Goal: Information Seeking & Learning: Learn about a topic

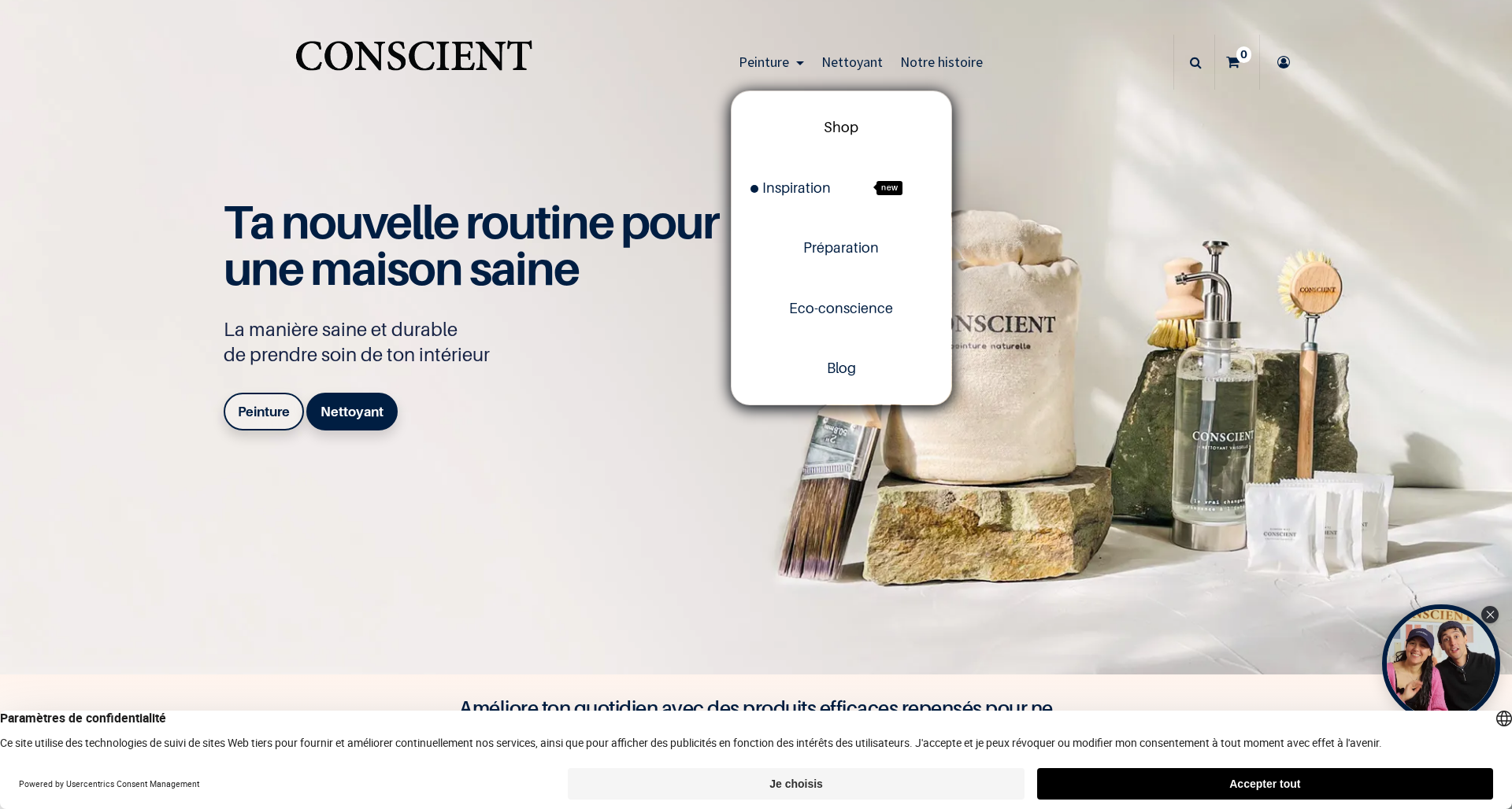
click at [837, 133] on span "Shop" at bounding box center [840, 126] width 34 height 17
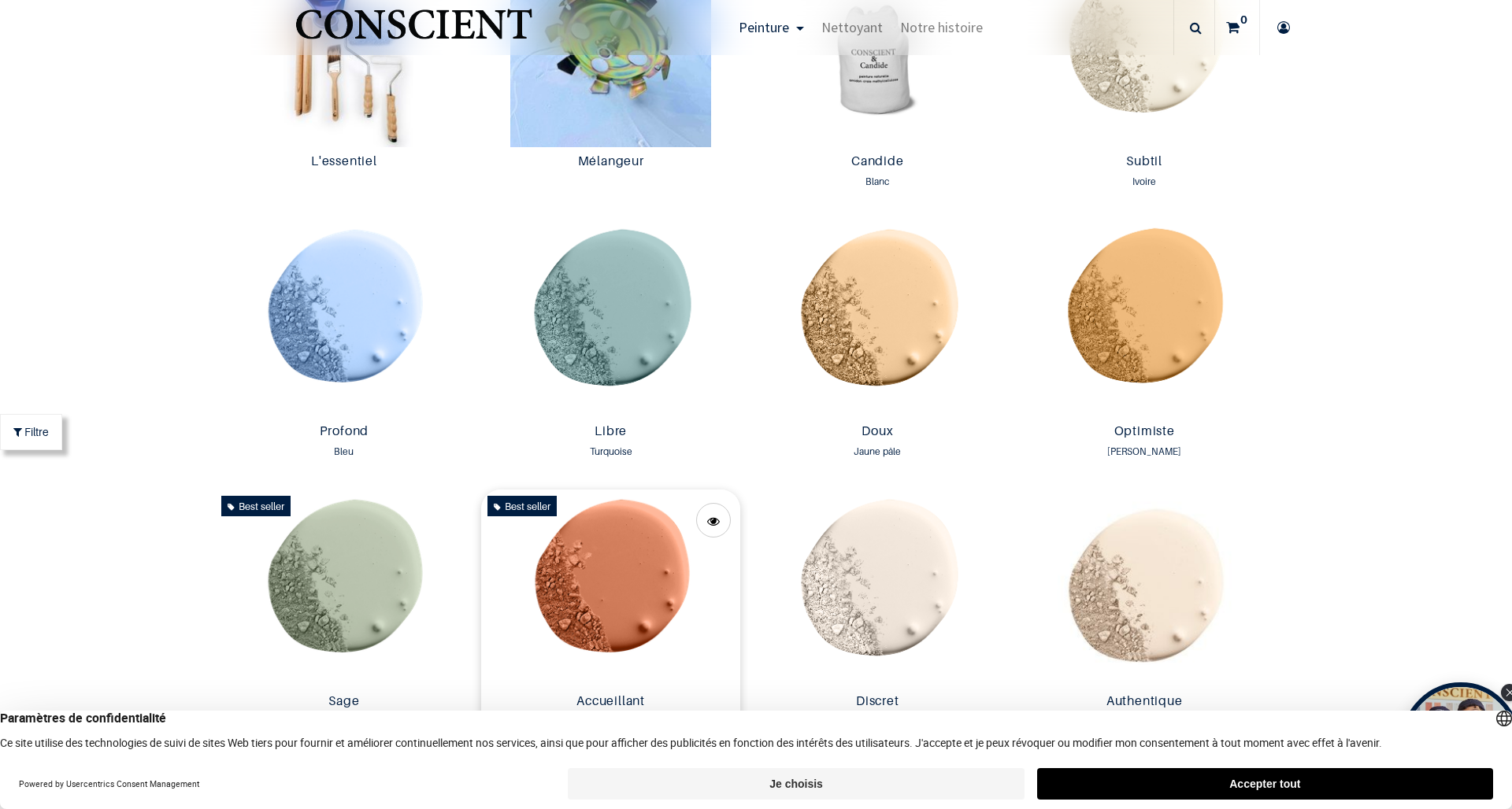
scroll to position [1112, 0]
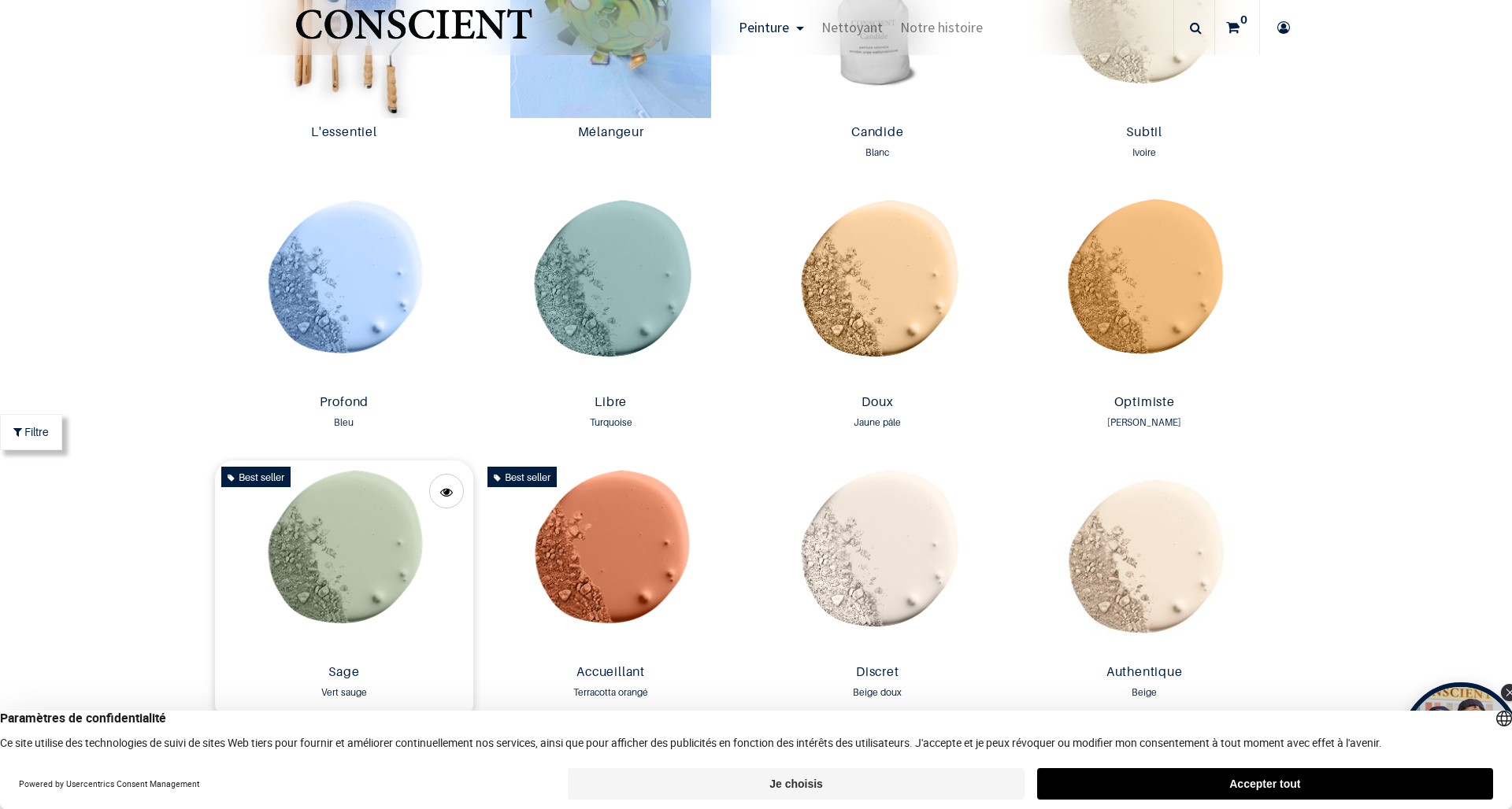
click at [370, 546] on img at bounding box center [344, 560] width 259 height 198
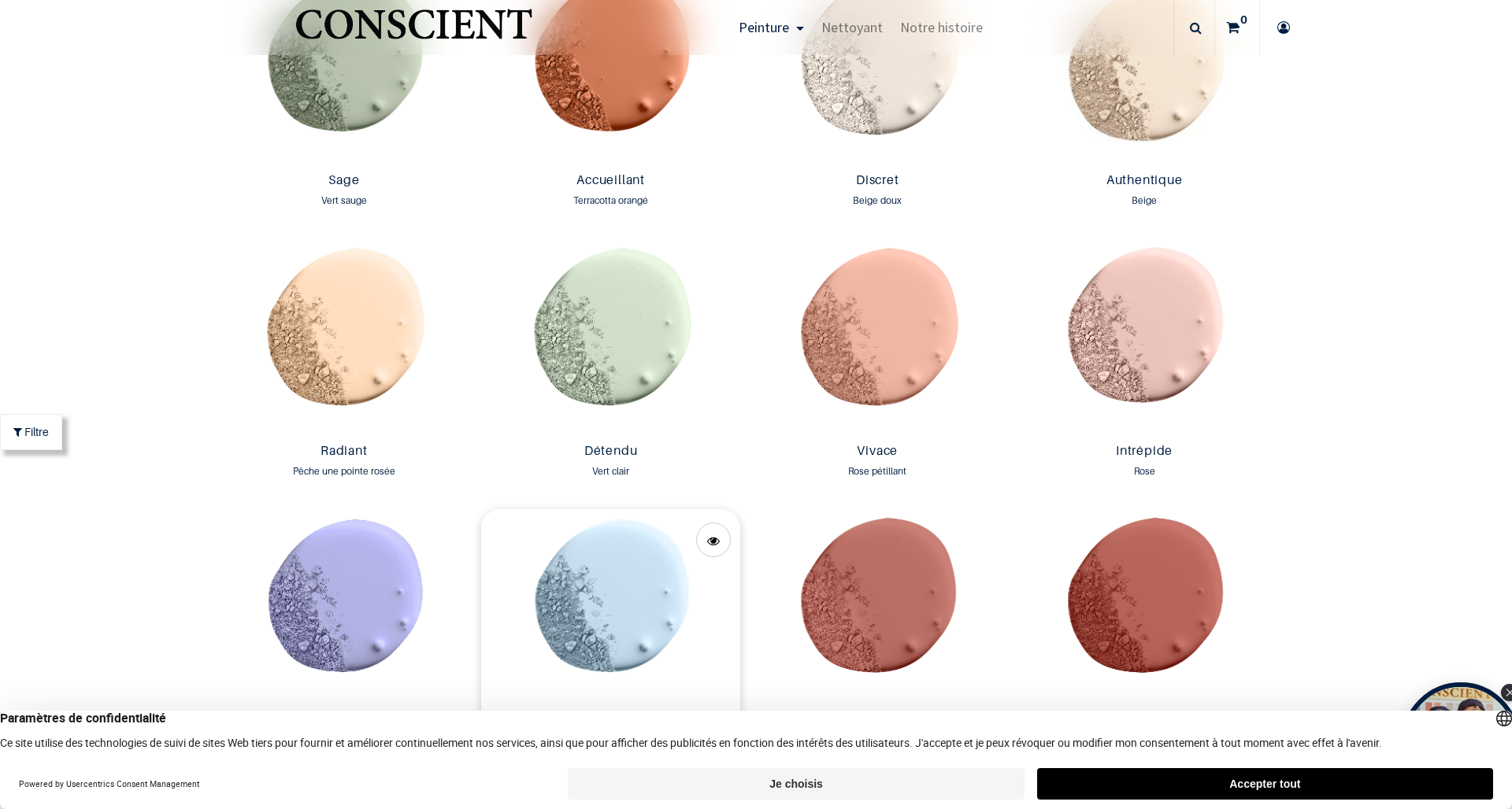
scroll to position [1573, 0]
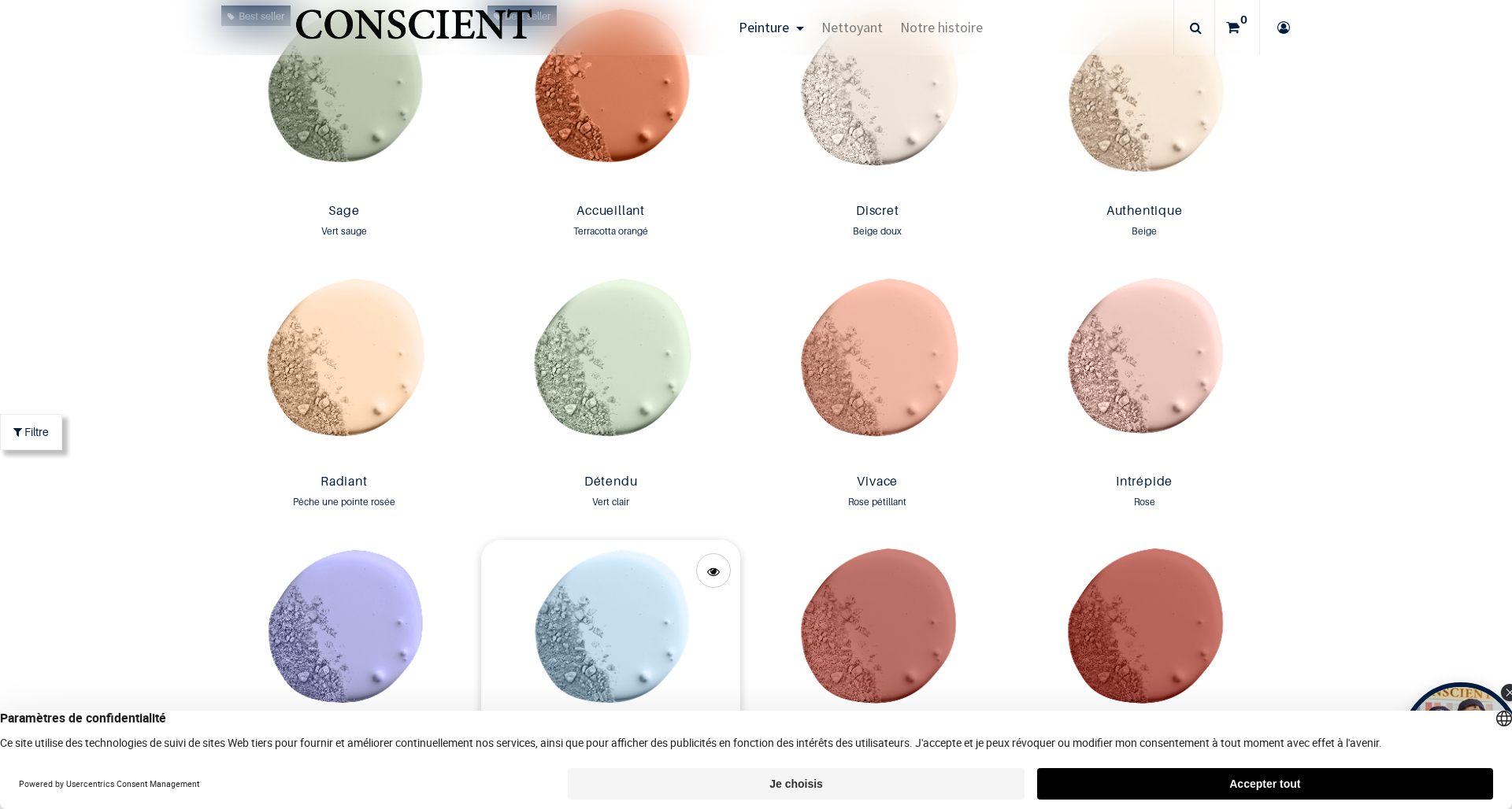
click at [609, 586] on img at bounding box center [611, 639] width 259 height 198
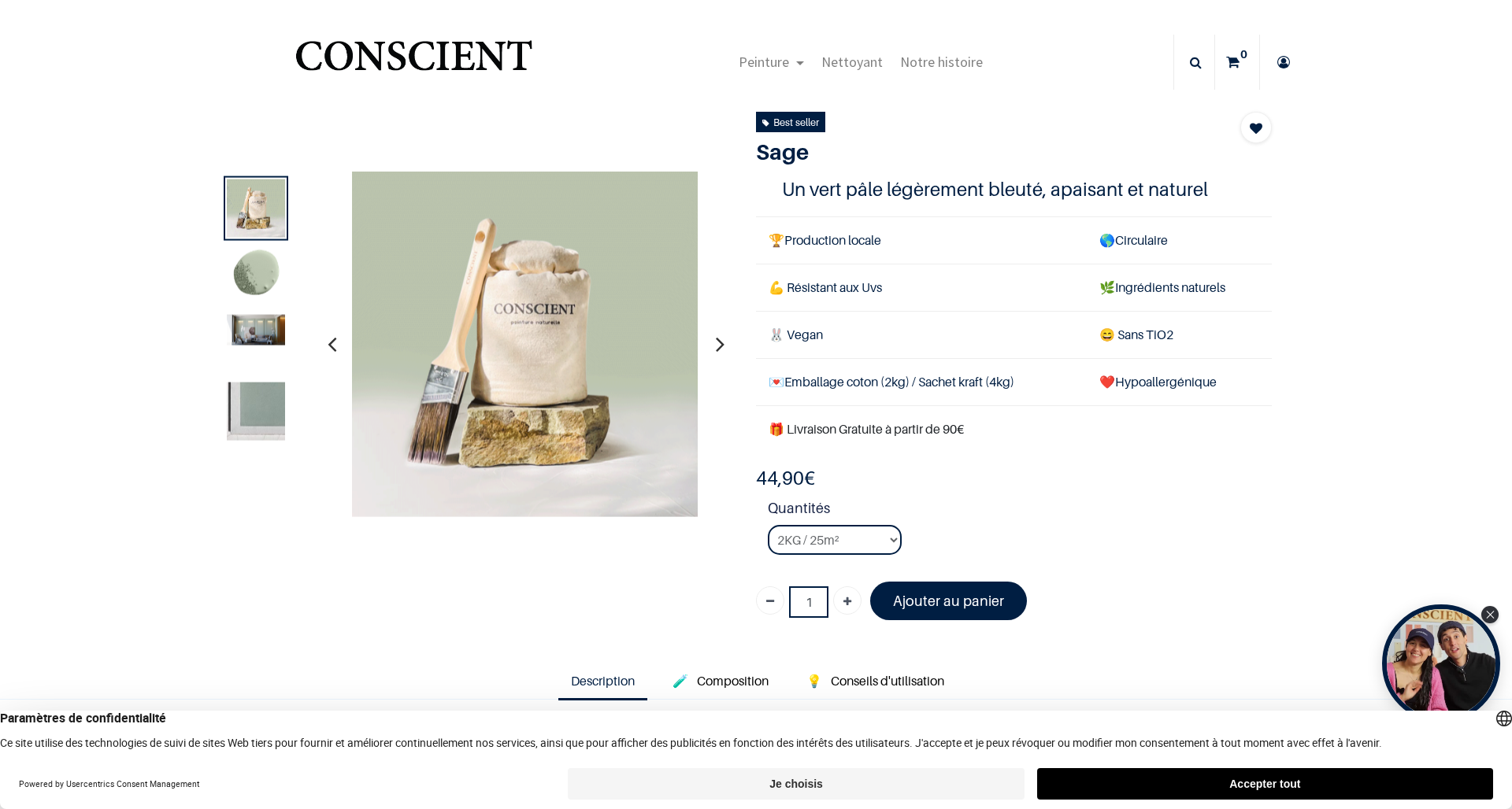
click at [1425, 783] on button "Accepter tout" at bounding box center [1265, 784] width 456 height 31
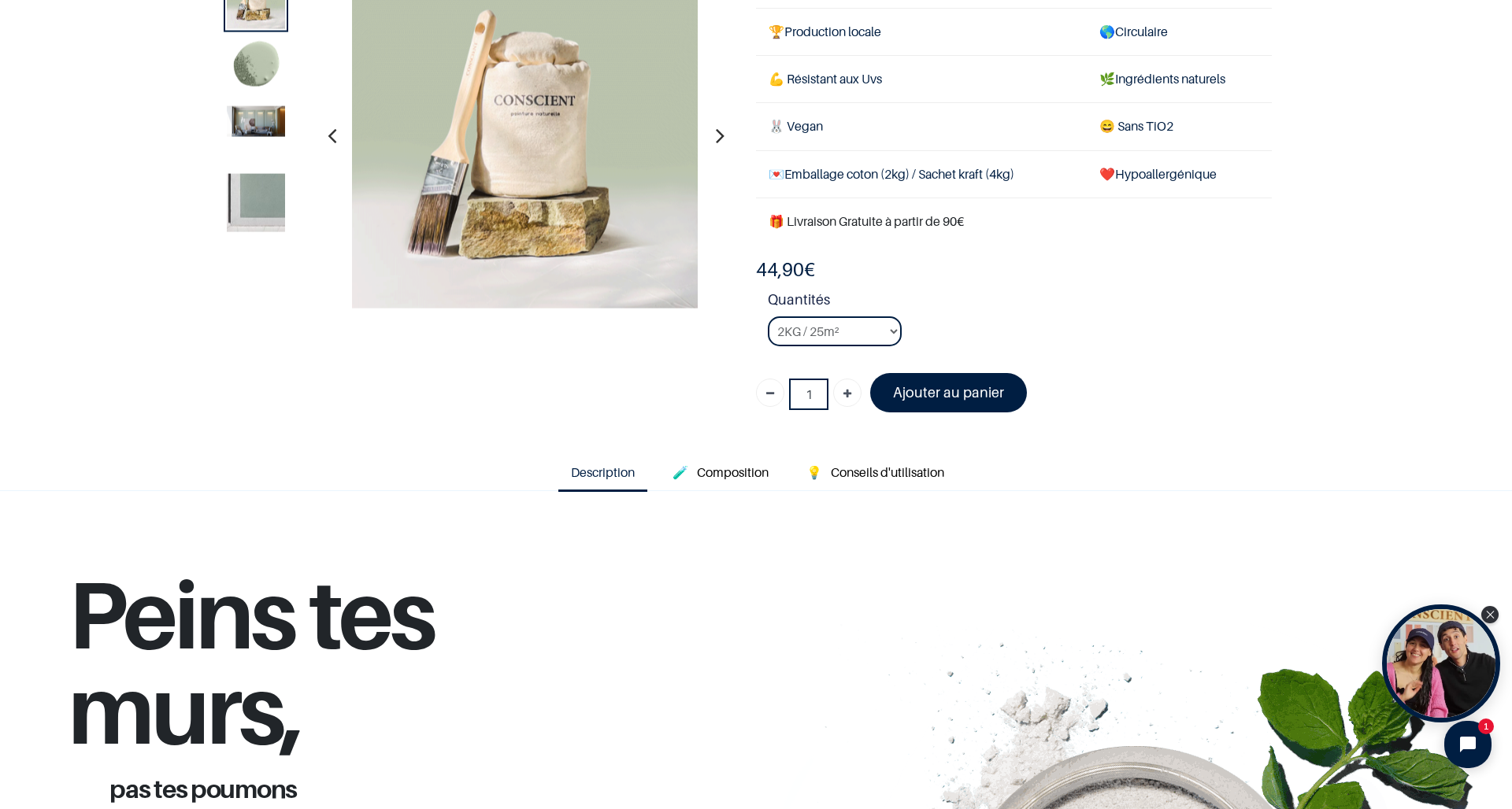
scroll to position [124, 0]
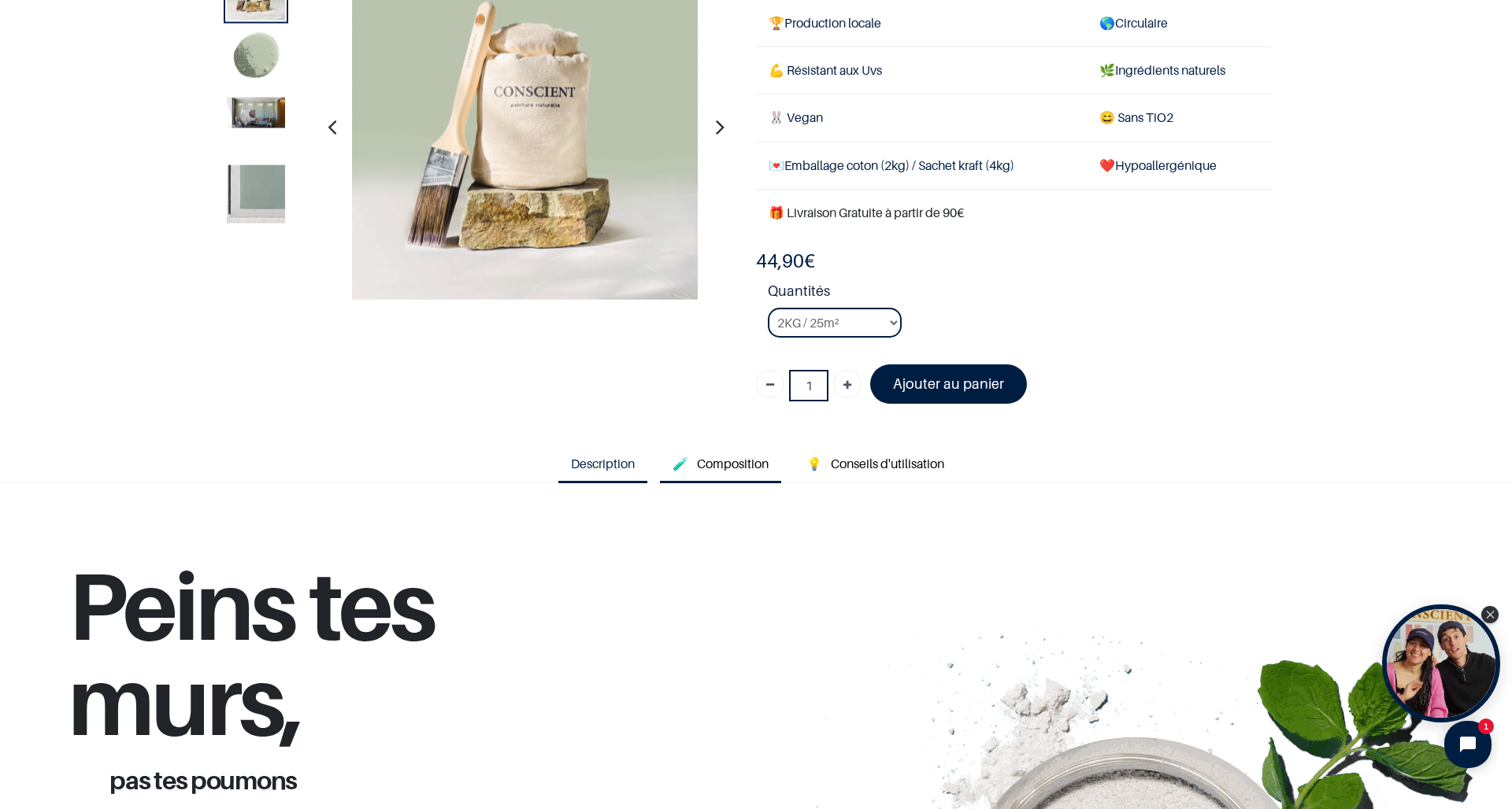
click at [708, 447] on link "🧪 Composition" at bounding box center [721, 465] width 122 height 36
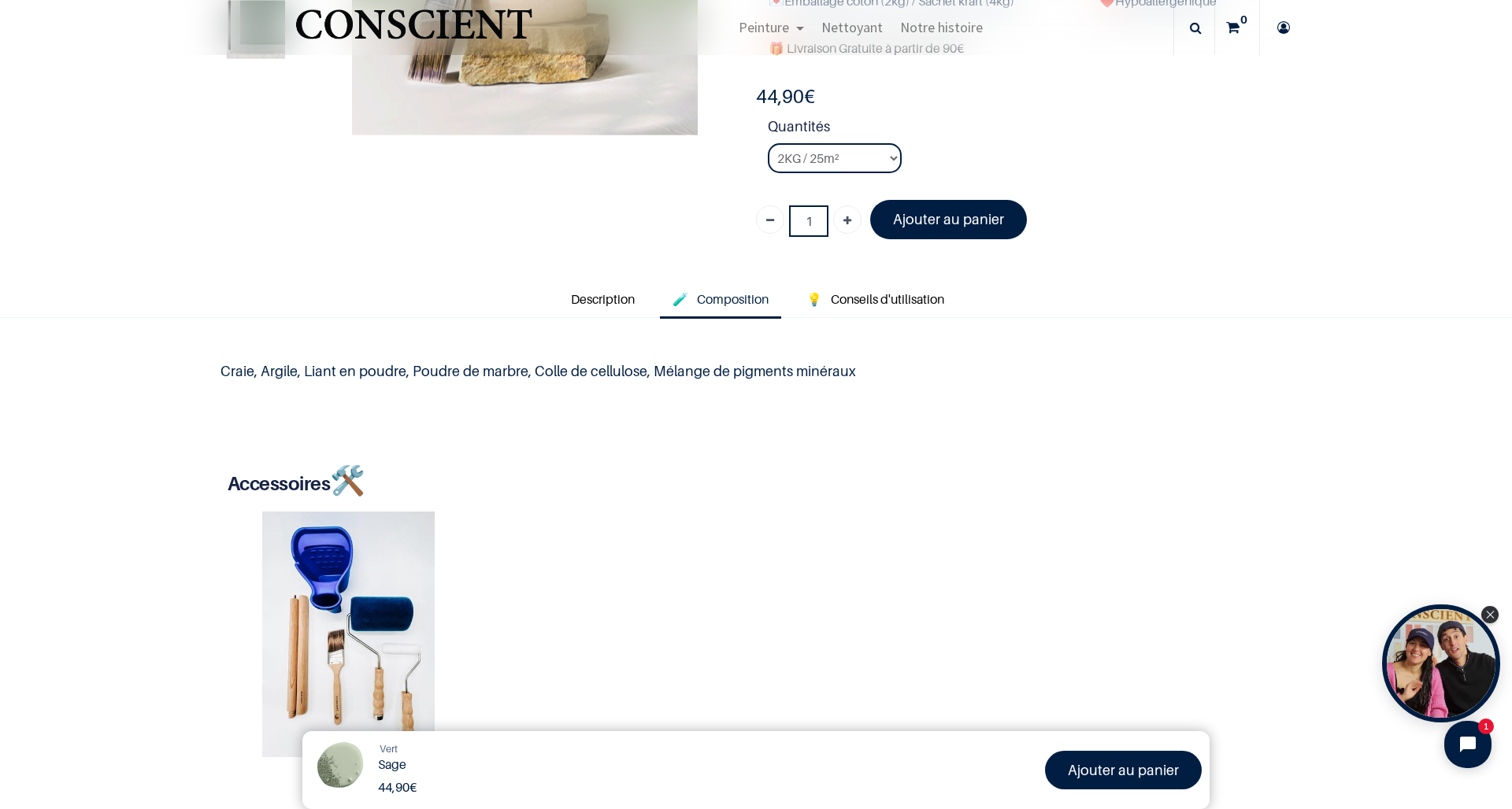
scroll to position [289, 0]
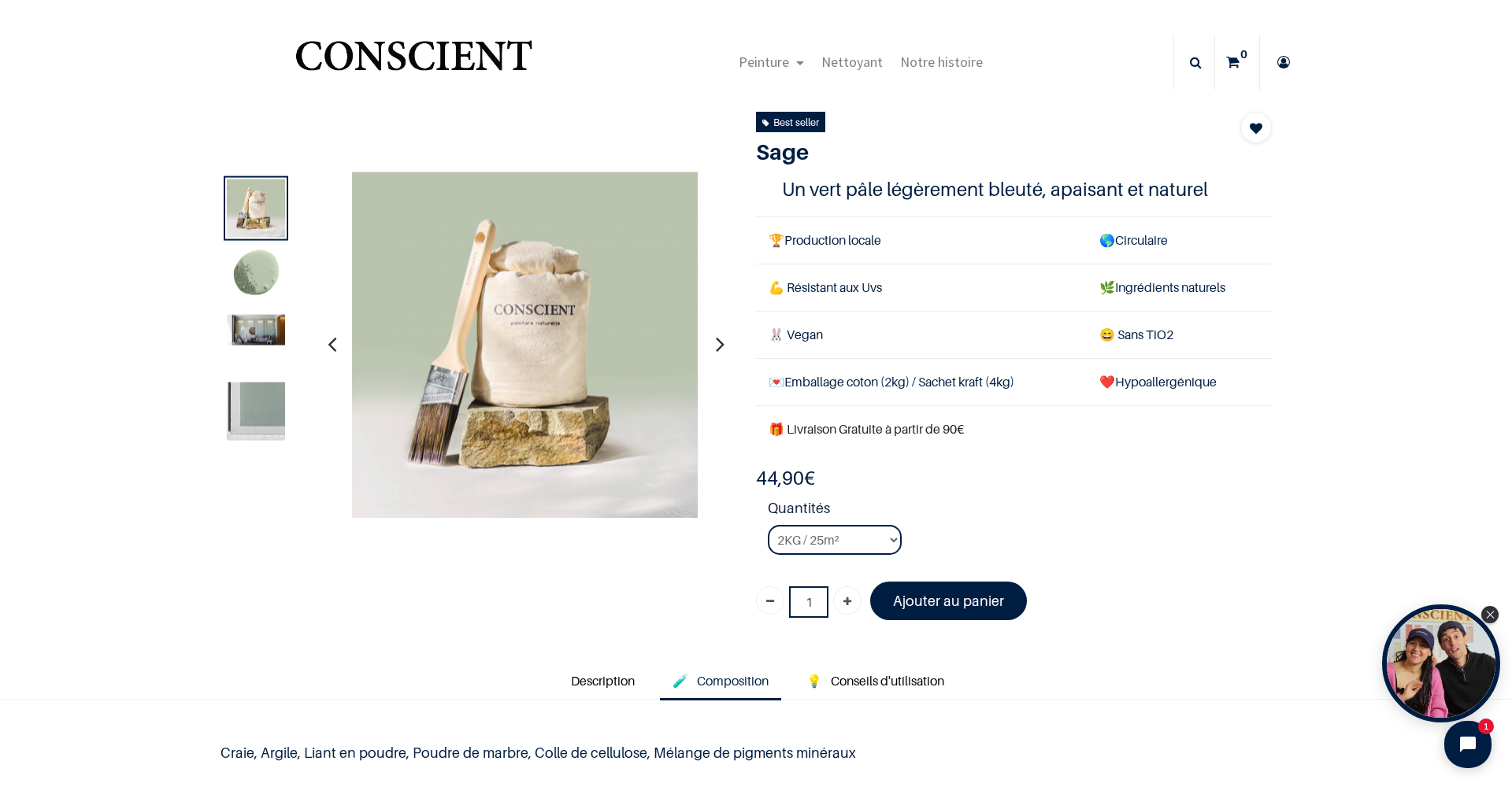
click at [257, 291] on img at bounding box center [255, 275] width 58 height 58
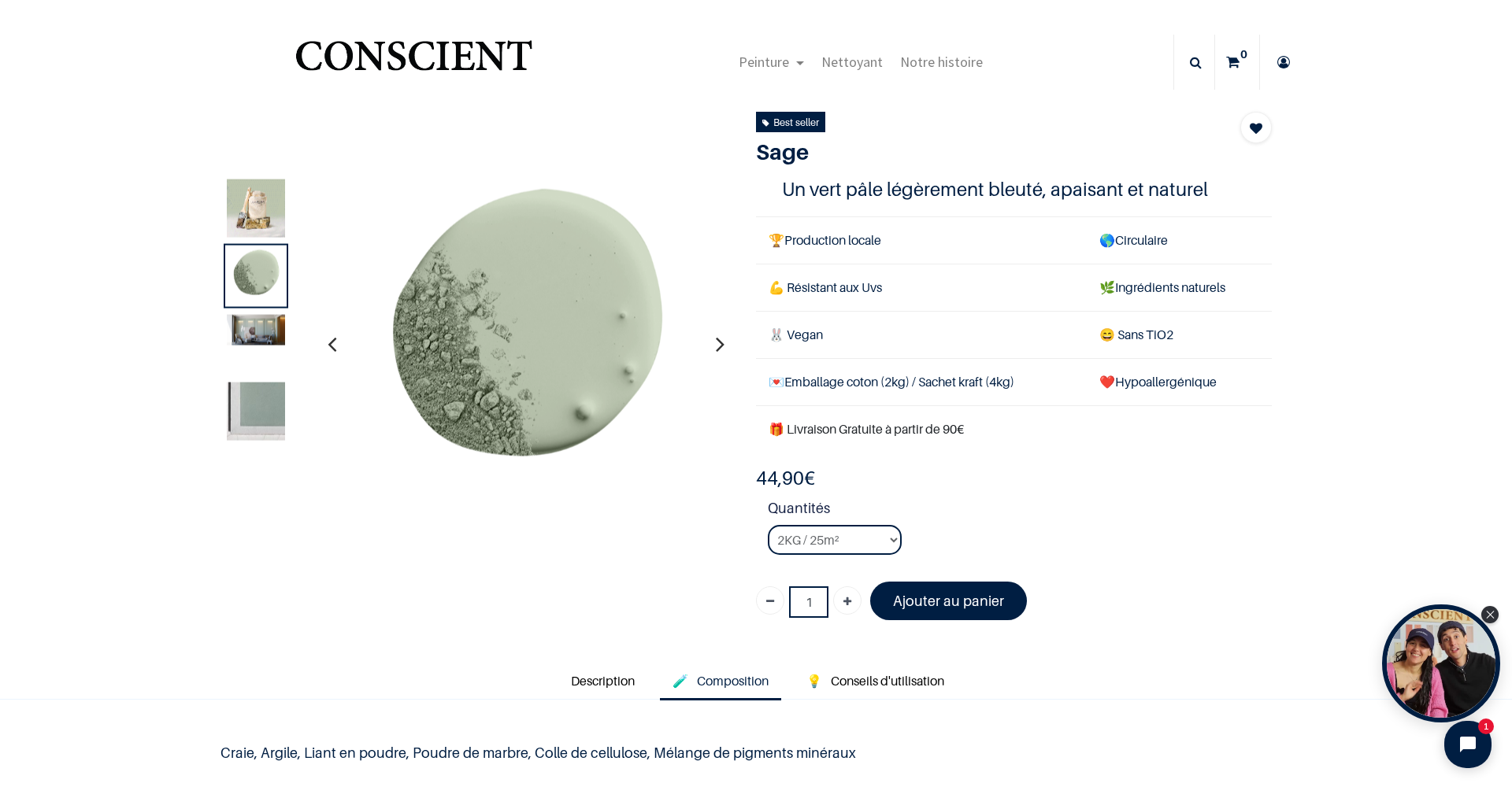
click at [258, 336] on img at bounding box center [255, 329] width 58 height 30
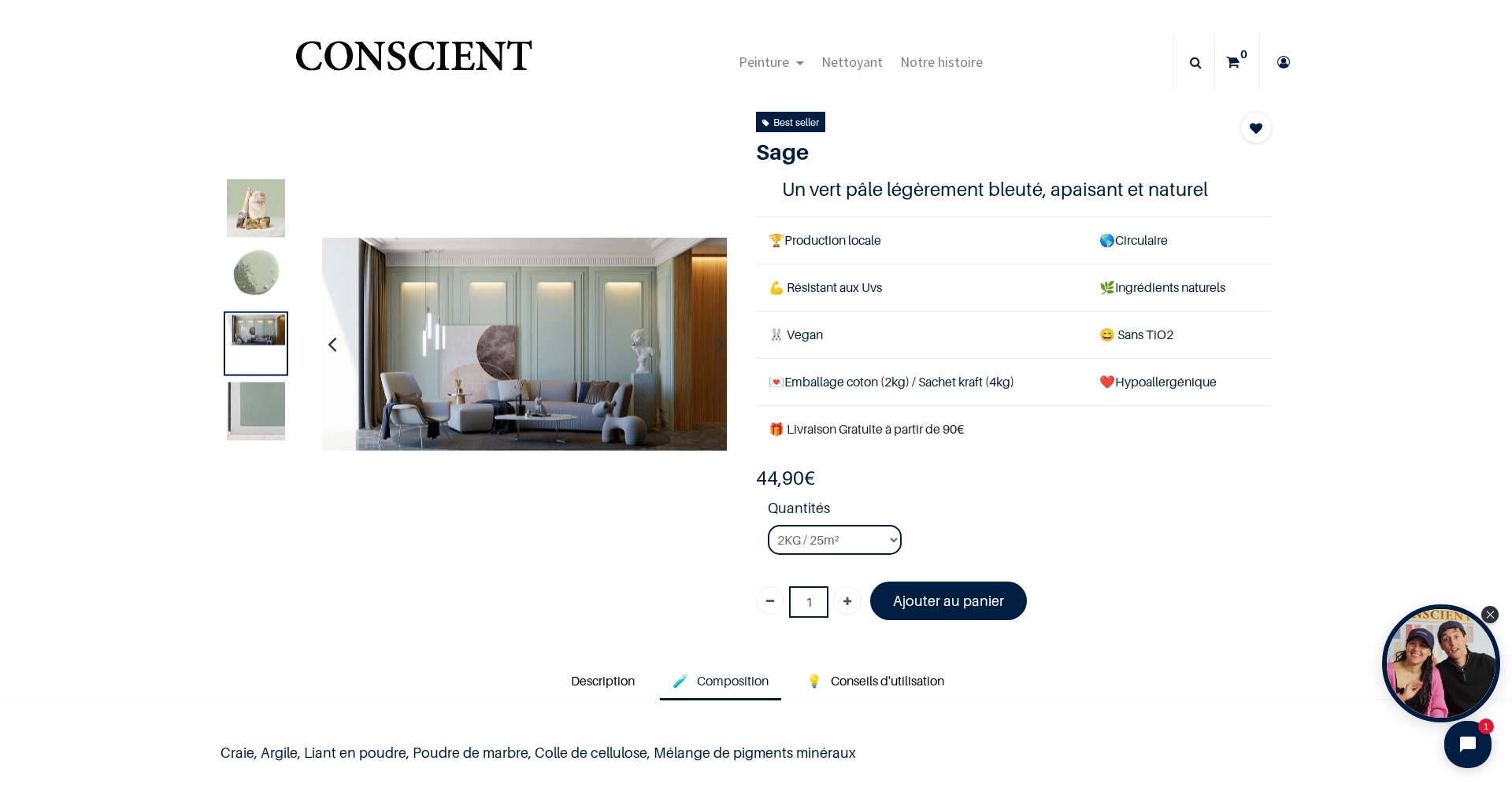
click at [250, 391] on img at bounding box center [255, 410] width 58 height 58
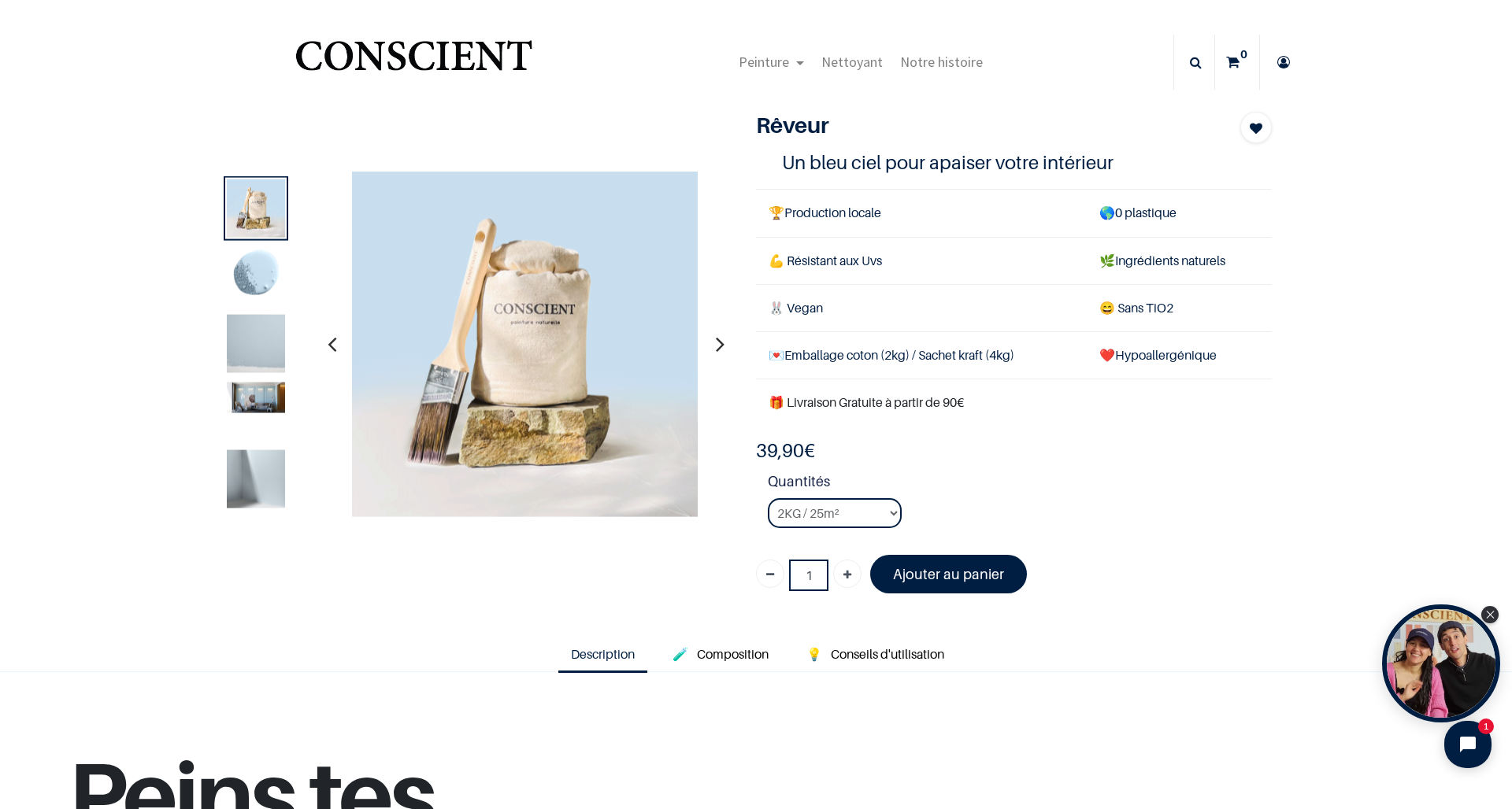
click at [255, 343] on img at bounding box center [255, 342] width 58 height 58
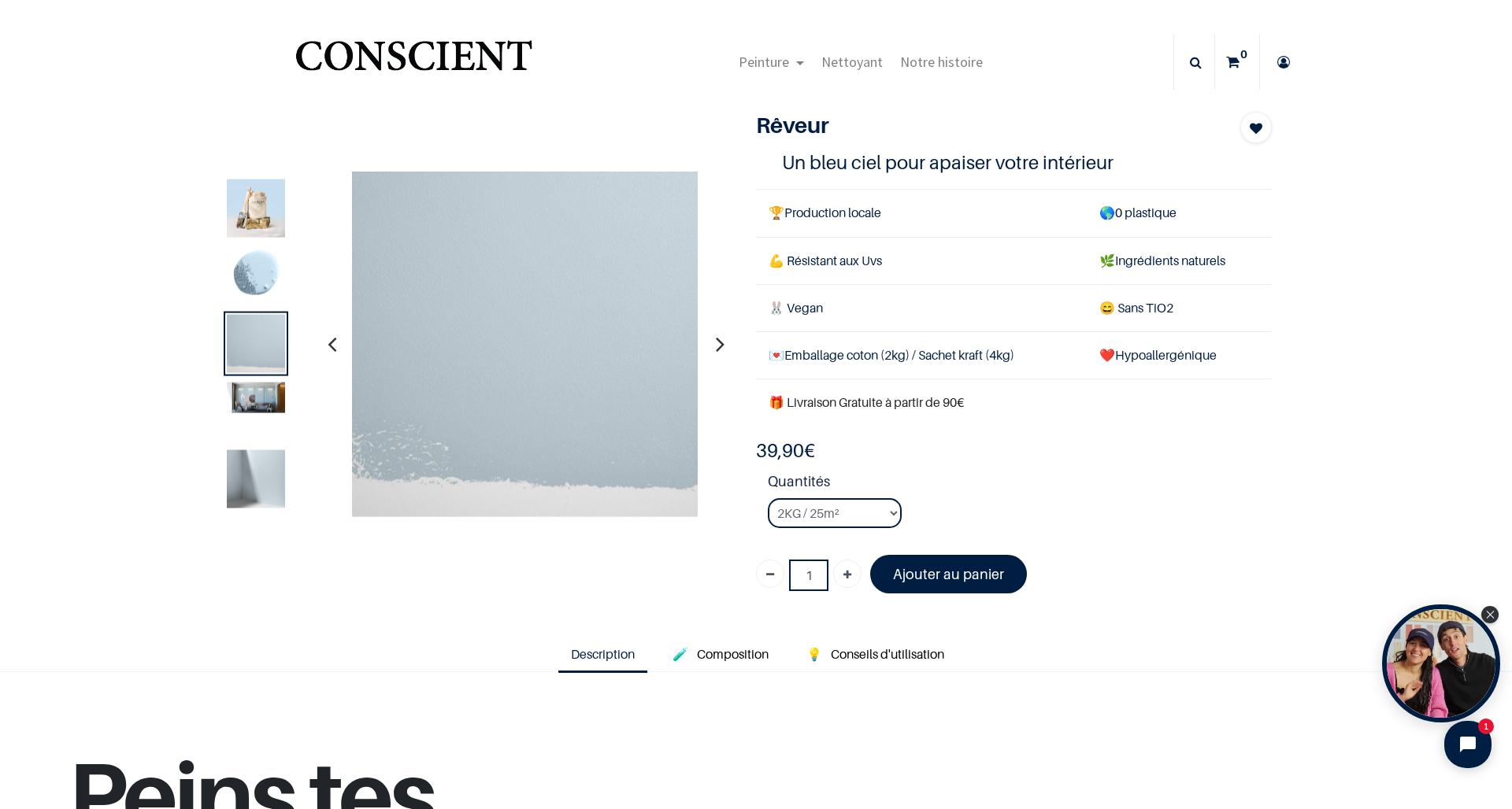
click at [266, 478] on img at bounding box center [255, 478] width 58 height 58
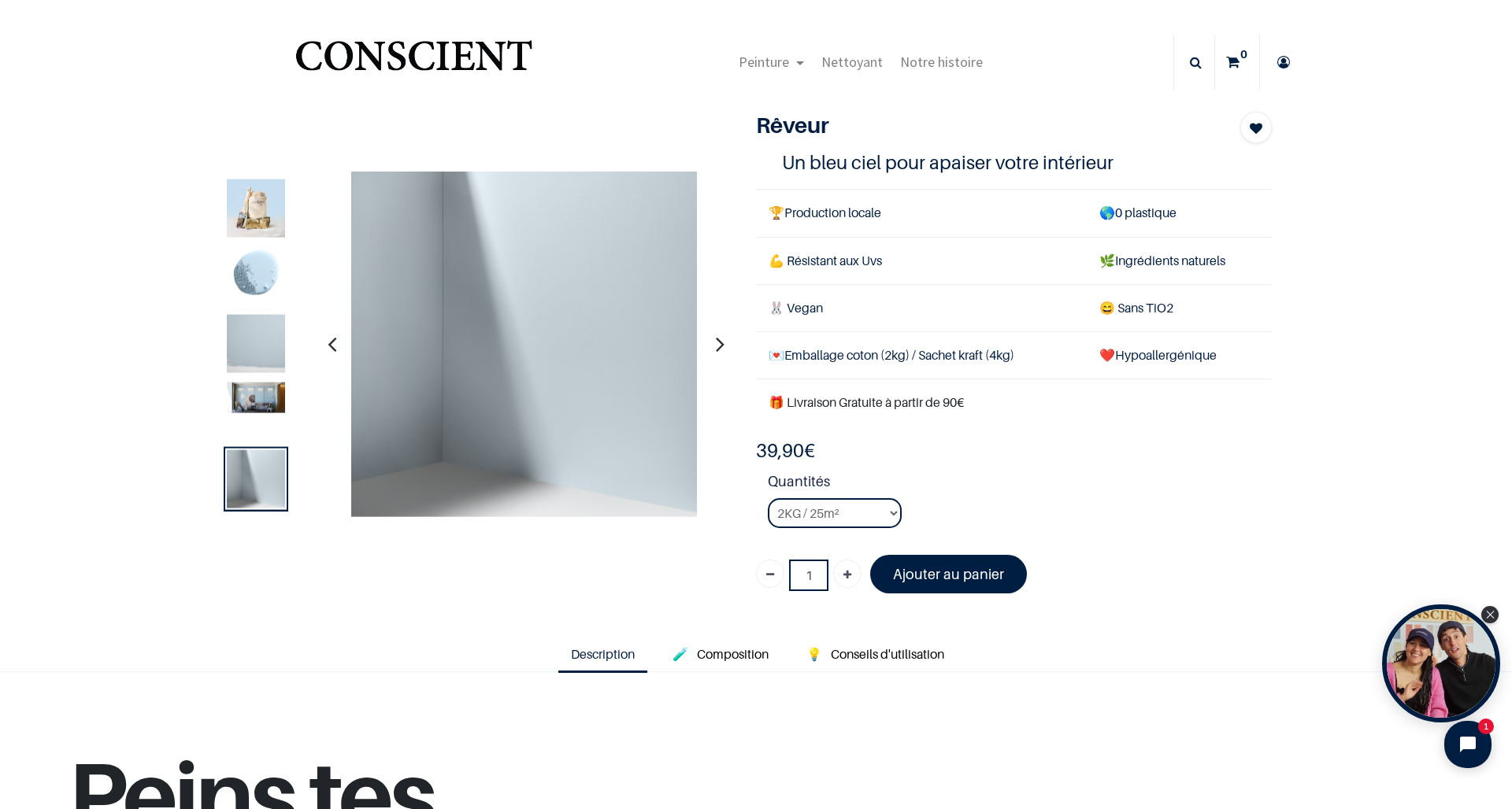
click at [263, 404] on img at bounding box center [255, 396] width 58 height 30
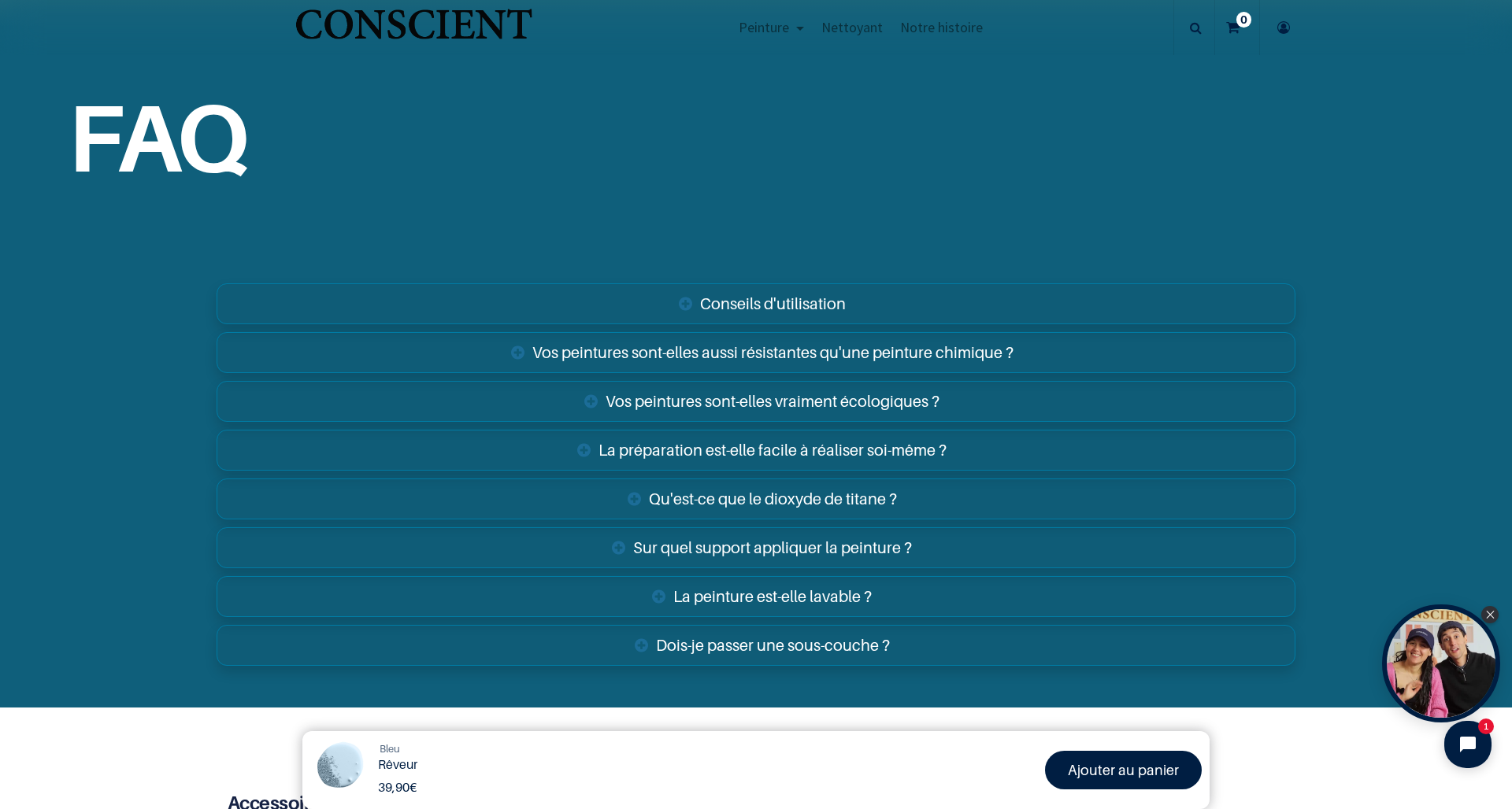
scroll to position [2532, 0]
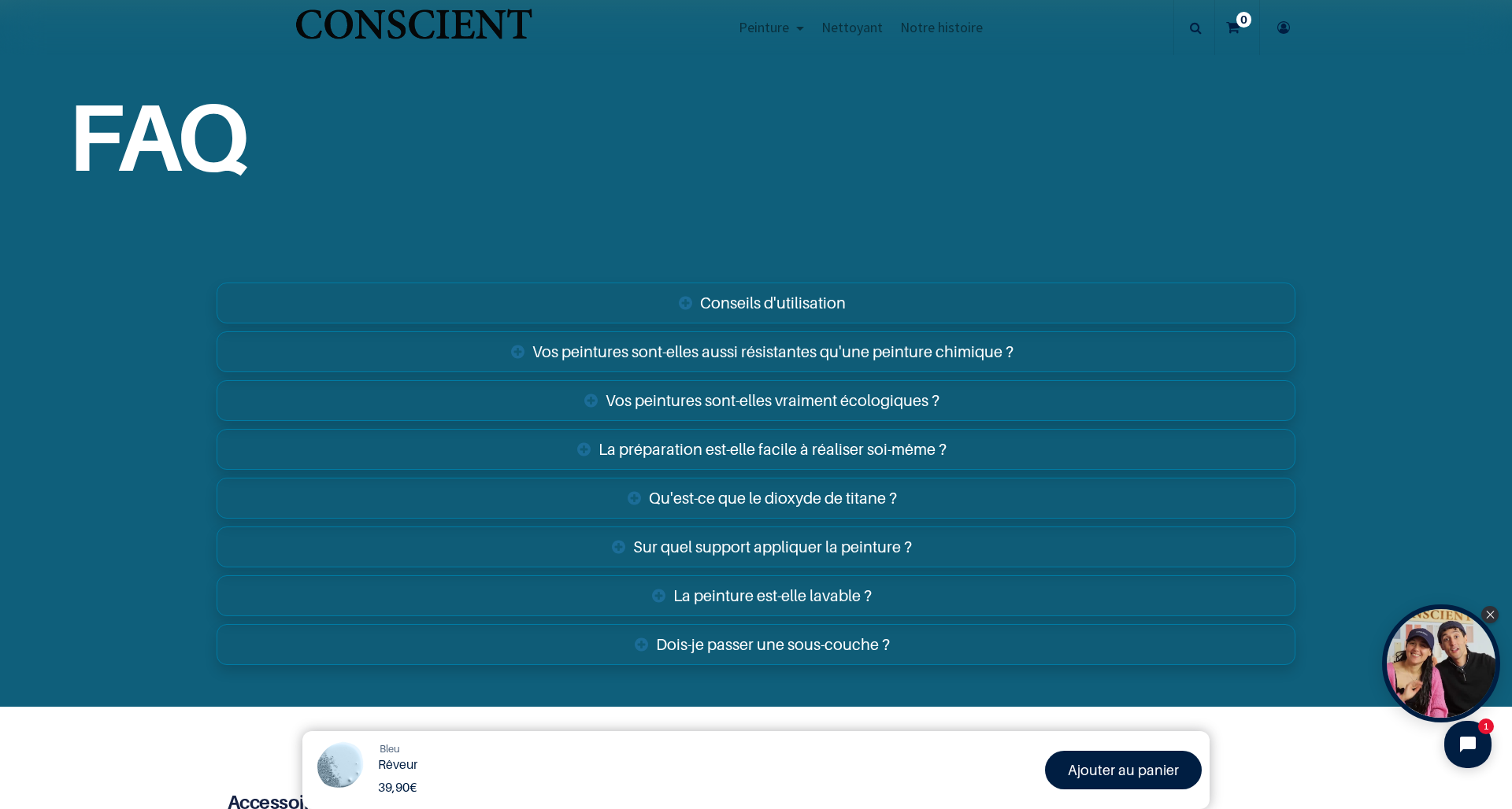
click at [640, 625] on link "Dois-je passer une sous-couche ?" at bounding box center [756, 645] width 1079 height 41
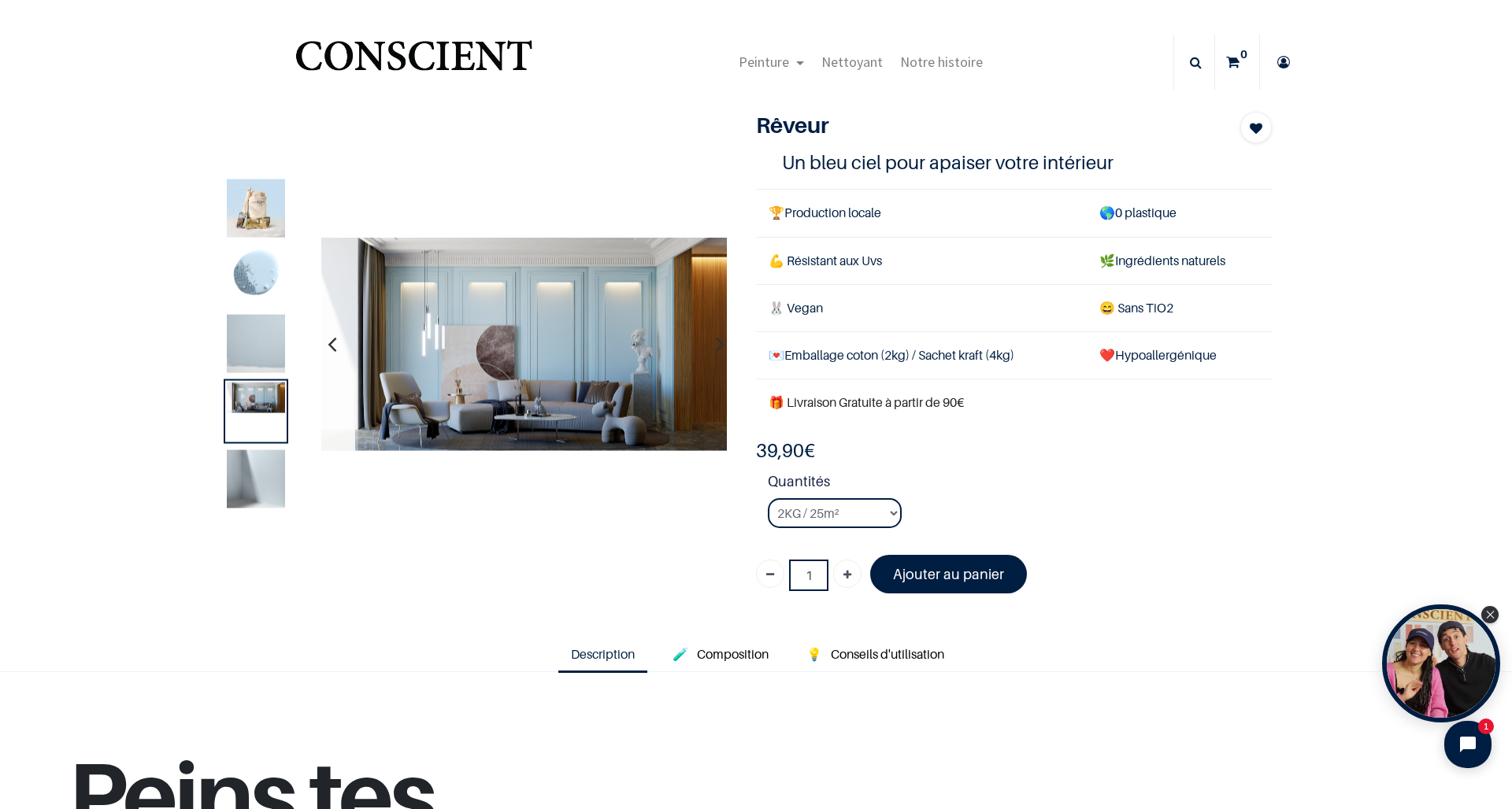
scroll to position [0, 0]
click at [424, 67] on img "Logo of Conscient" at bounding box center [414, 62] width 243 height 62
